Goal: Task Accomplishment & Management: Manage account settings

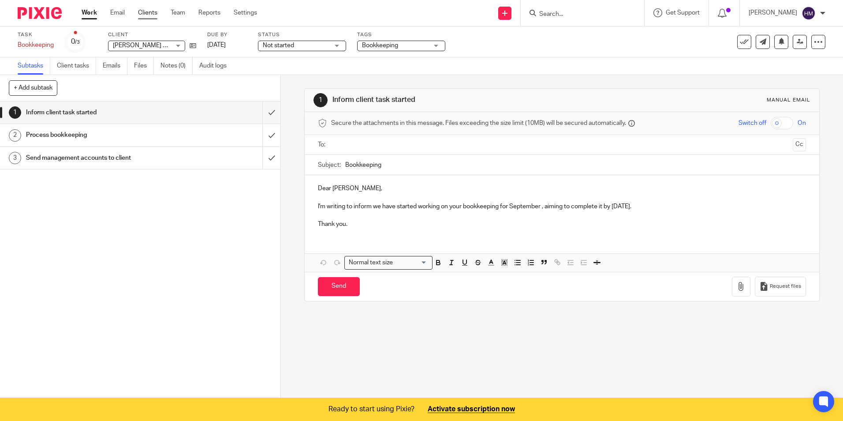
click at [153, 12] on link "Clients" at bounding box center [147, 12] width 19 height 9
click at [146, 12] on link "Clients" at bounding box center [147, 12] width 19 height 9
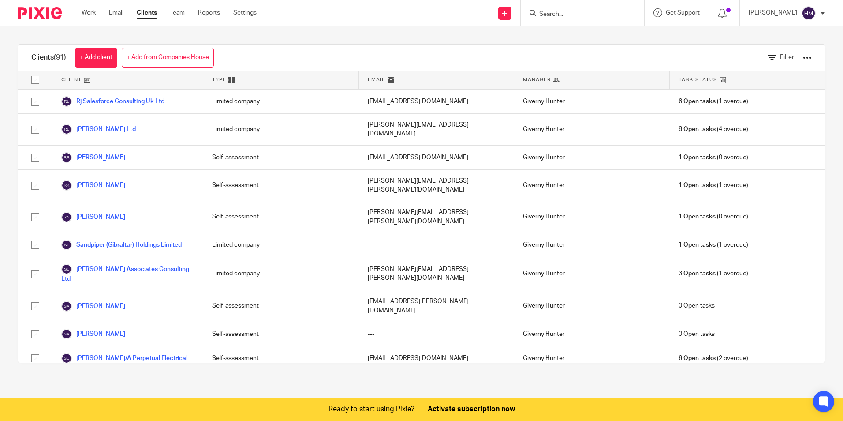
scroll to position [1807, 0]
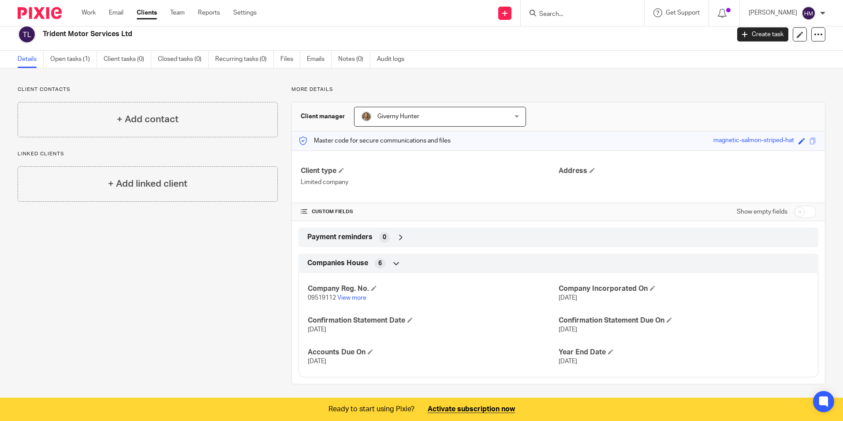
scroll to position [11, 0]
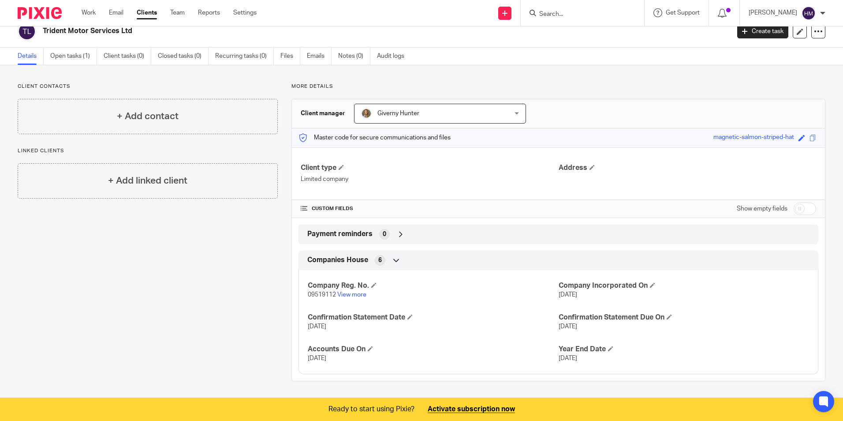
click at [801, 207] on input "checkbox" at bounding box center [804, 208] width 22 height 12
checkbox input "true"
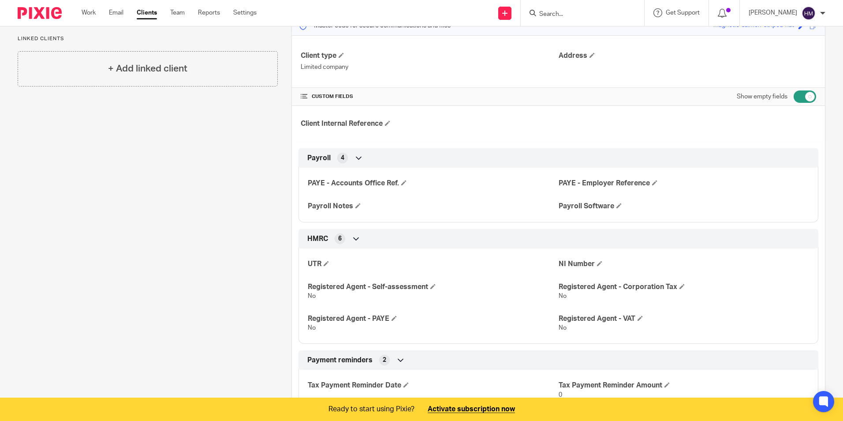
scroll to position [0, 0]
